Goal: Transaction & Acquisition: Purchase product/service

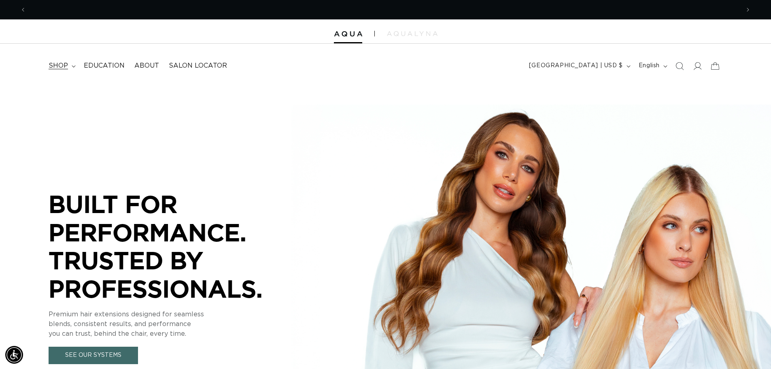
scroll to position [0, 714]
click at [58, 66] on span "shop" at bounding box center [58, 66] width 19 height 9
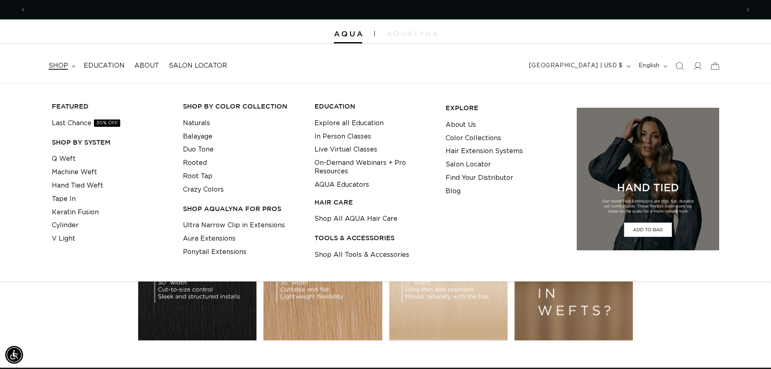
scroll to position [0, 1428]
click at [79, 199] on li "Tape In" at bounding box center [111, 198] width 119 height 13
click at [57, 200] on link "Tape In" at bounding box center [64, 198] width 24 height 13
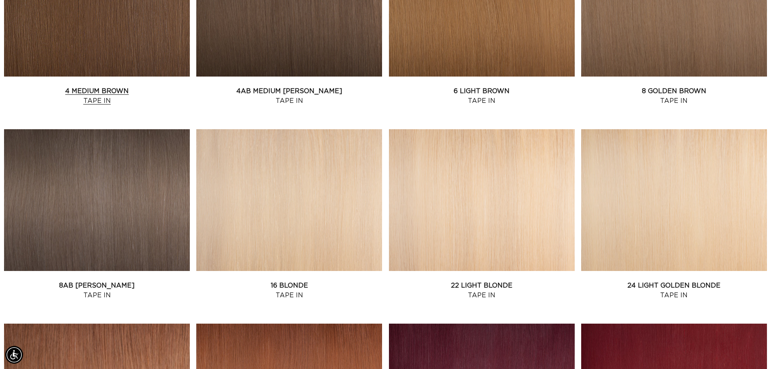
scroll to position [607, 0]
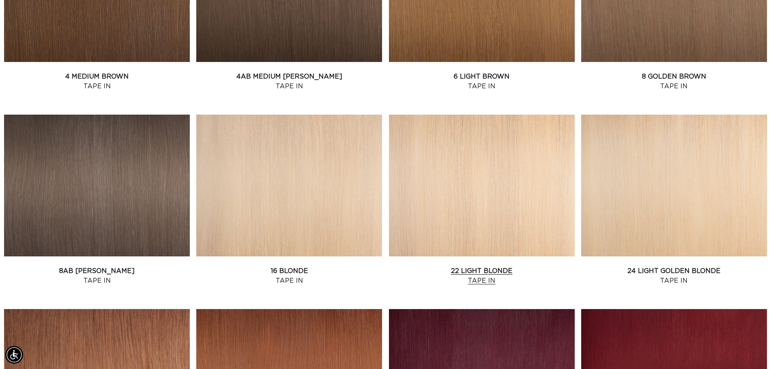
click at [465, 266] on link "22 Light Blonde Tape In" at bounding box center [482, 275] width 186 height 19
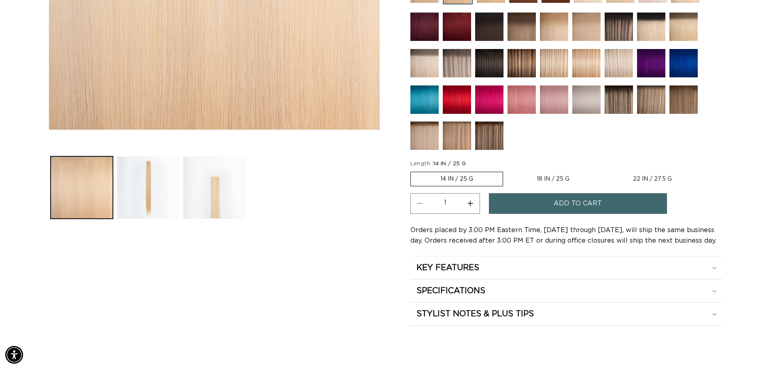
scroll to position [283, 0]
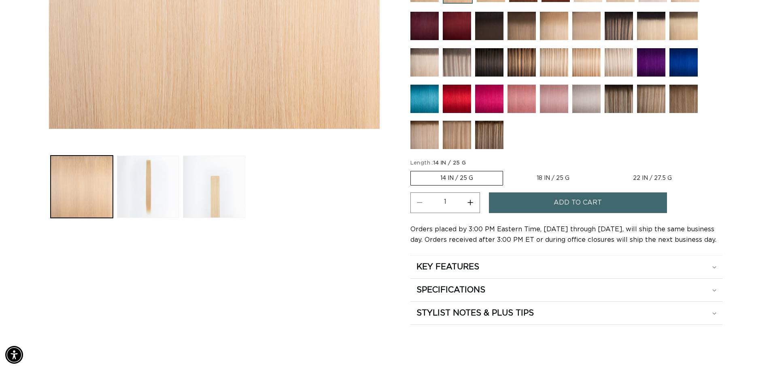
click at [630, 177] on label "22 IN / 27.5 G Variant sold out or unavailable" at bounding box center [653, 178] width 98 height 14
click at [604, 170] on input "22 IN / 27.5 G Variant sold out or unavailable" at bounding box center [603, 169] width 0 height 0
radio input "true"
click at [469, 198] on button "Increase quantity for 22 Light Blonde - Tape In" at bounding box center [471, 202] width 18 height 21
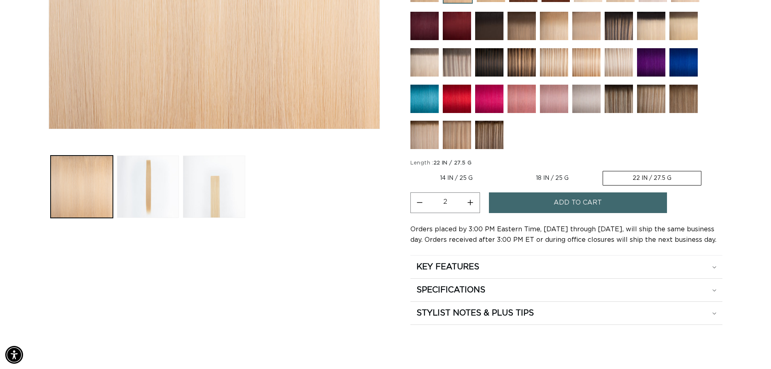
click at [469, 198] on button "Increase quantity for 22 Light Blonde - Tape In" at bounding box center [471, 202] width 18 height 21
type input "4"
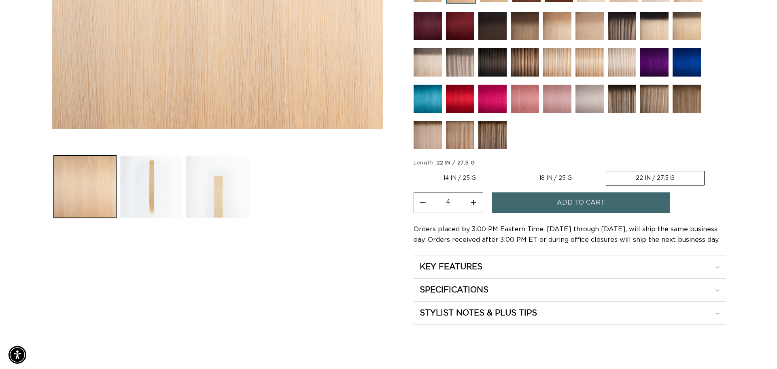
scroll to position [0, 0]
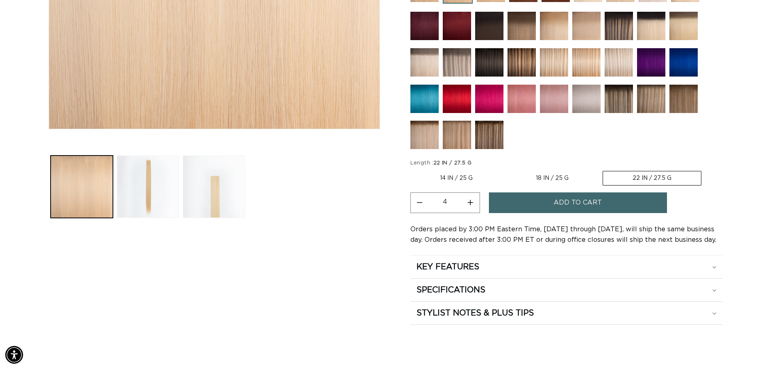
click at [574, 202] on span "Add to cart" at bounding box center [578, 202] width 48 height 21
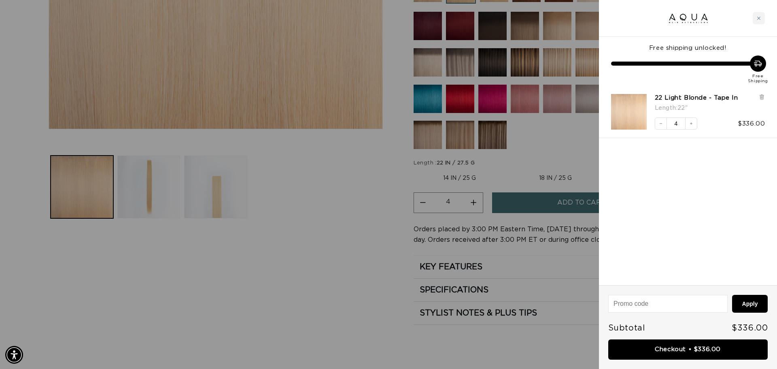
scroll to position [0, 720]
click at [659, 352] on link "Checkout • $336.00" at bounding box center [689, 349] width 160 height 21
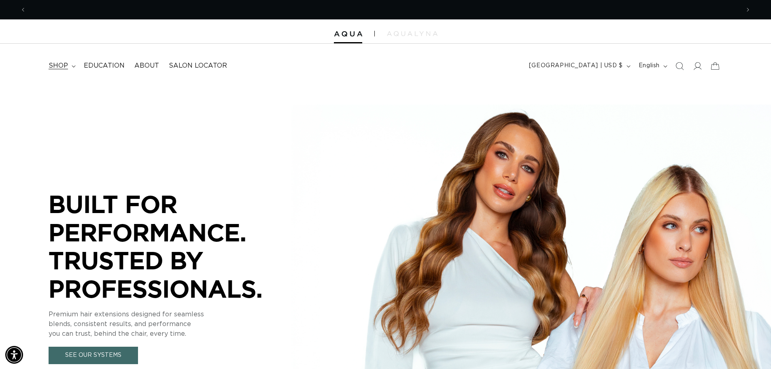
click at [69, 67] on summary "shop" at bounding box center [61, 66] width 35 height 18
click at [70, 66] on summary "shop" at bounding box center [61, 66] width 35 height 18
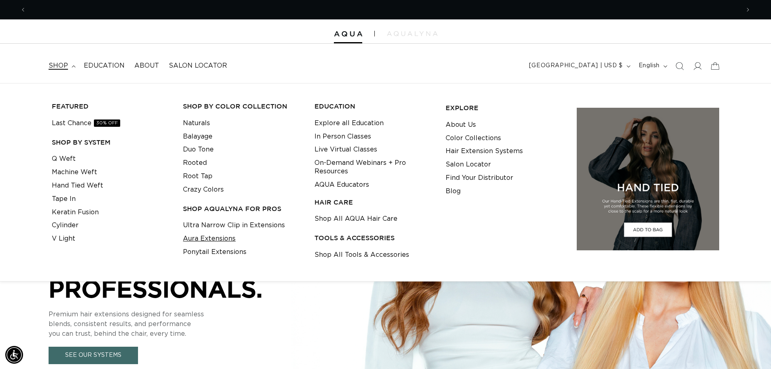
scroll to position [0, 714]
click at [224, 240] on link "Aura Extensions" at bounding box center [209, 238] width 53 height 13
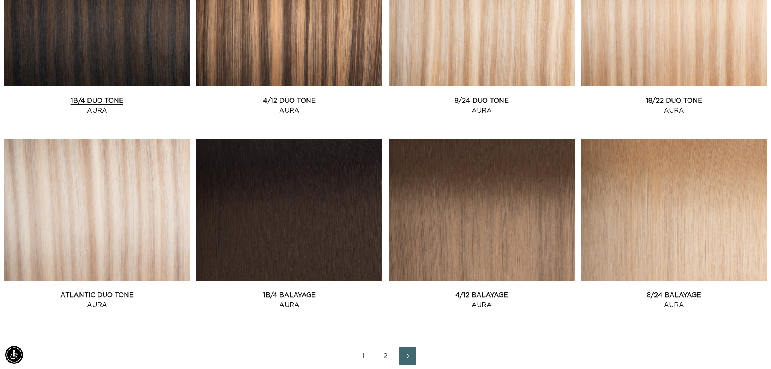
scroll to position [0, 714]
click at [292, 295] on link "1B/4 Balayage Aura" at bounding box center [289, 299] width 186 height 19
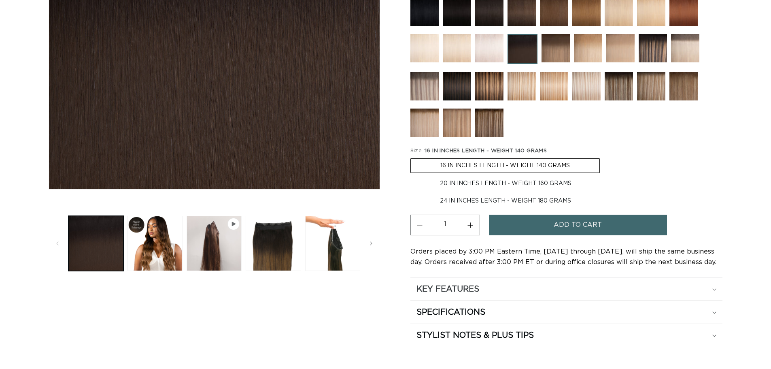
scroll to position [243, 0]
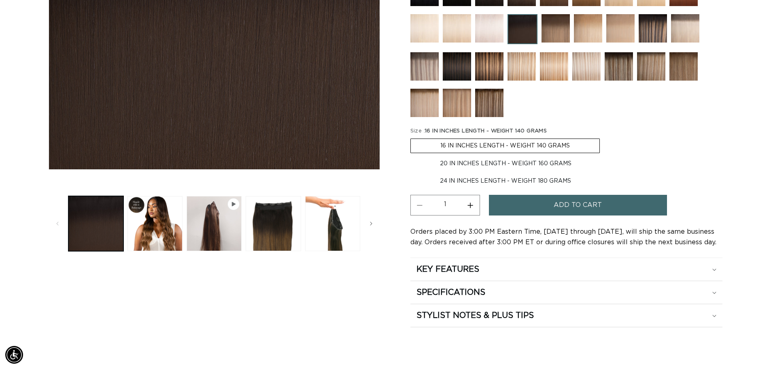
click at [511, 162] on label "20 IN INCHES LENGTH - WEIGHT 160 GRAMS Variant sold out or unavailable" at bounding box center [506, 164] width 191 height 14
click at [604, 137] on input "20 IN INCHES LENGTH - WEIGHT 160 GRAMS Variant sold out or unavailable" at bounding box center [604, 137] width 0 height 0
radio input "true"
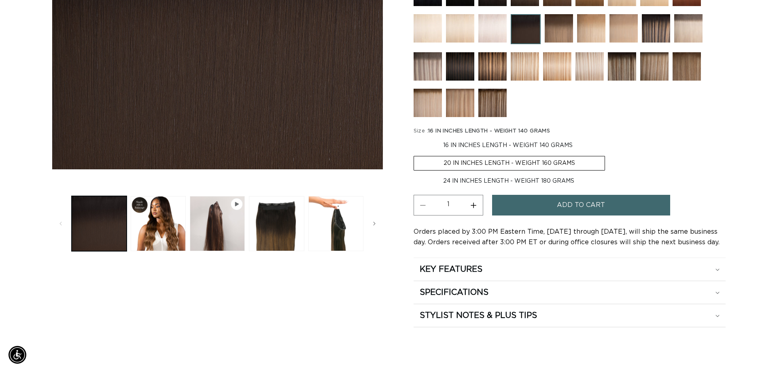
scroll to position [0, 714]
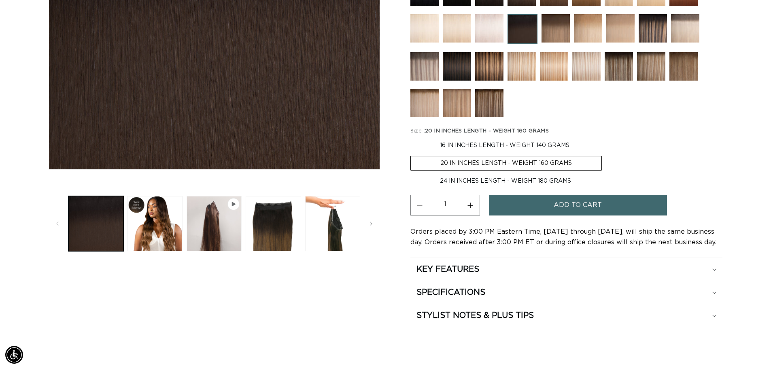
click at [532, 207] on button "Add to cart" at bounding box center [578, 205] width 178 height 21
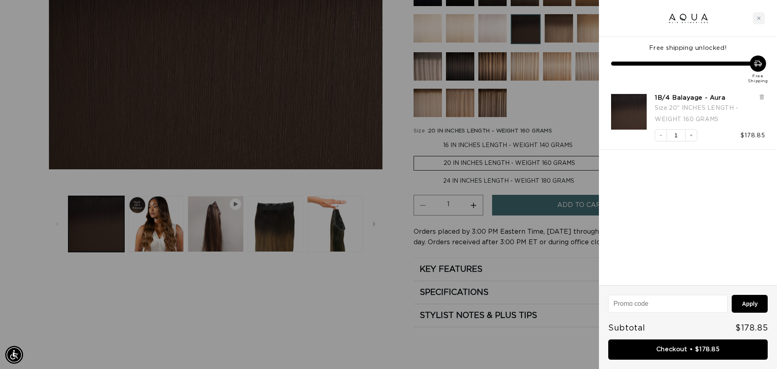
scroll to position [0, 1440]
click at [713, 348] on link "Checkout • $178.85" at bounding box center [689, 349] width 160 height 21
